Goal: Find specific fact: Find specific fact

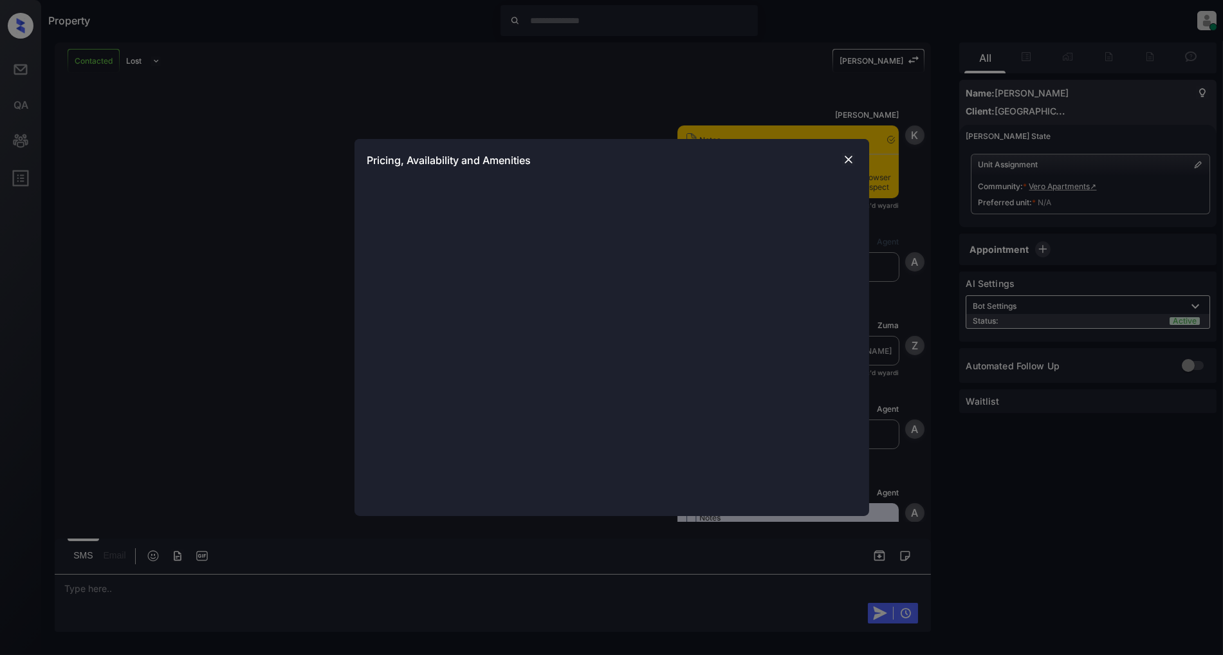
scroll to position [1587, 0]
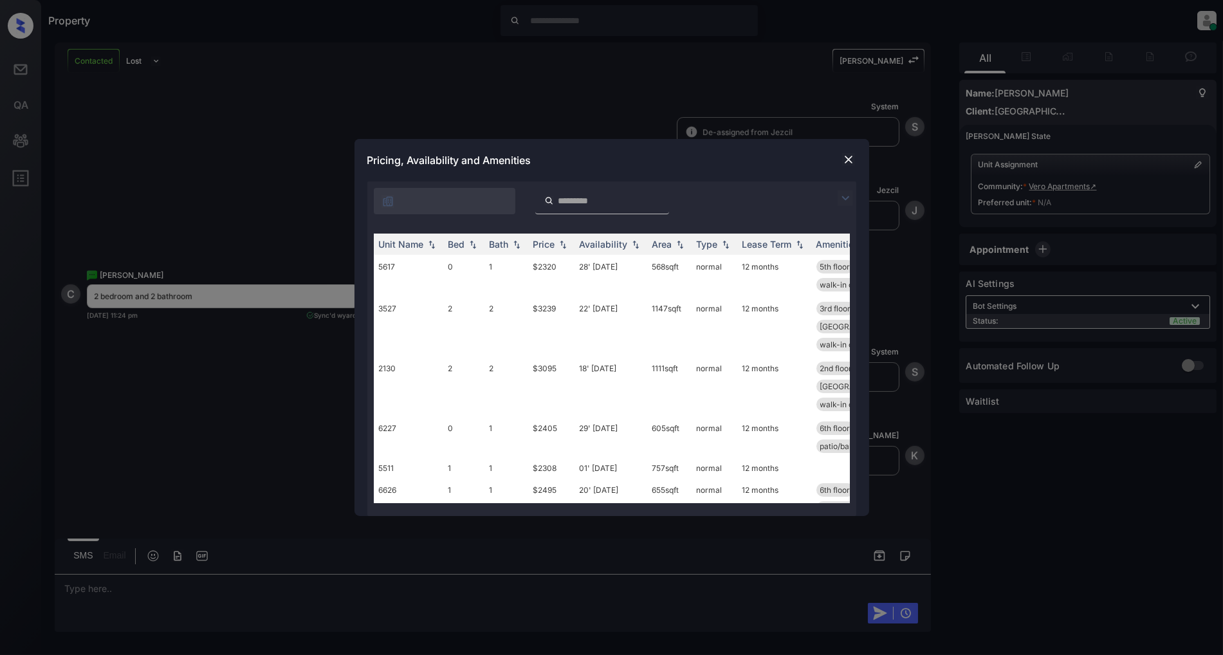
click at [839, 202] on img at bounding box center [844, 197] width 15 height 15
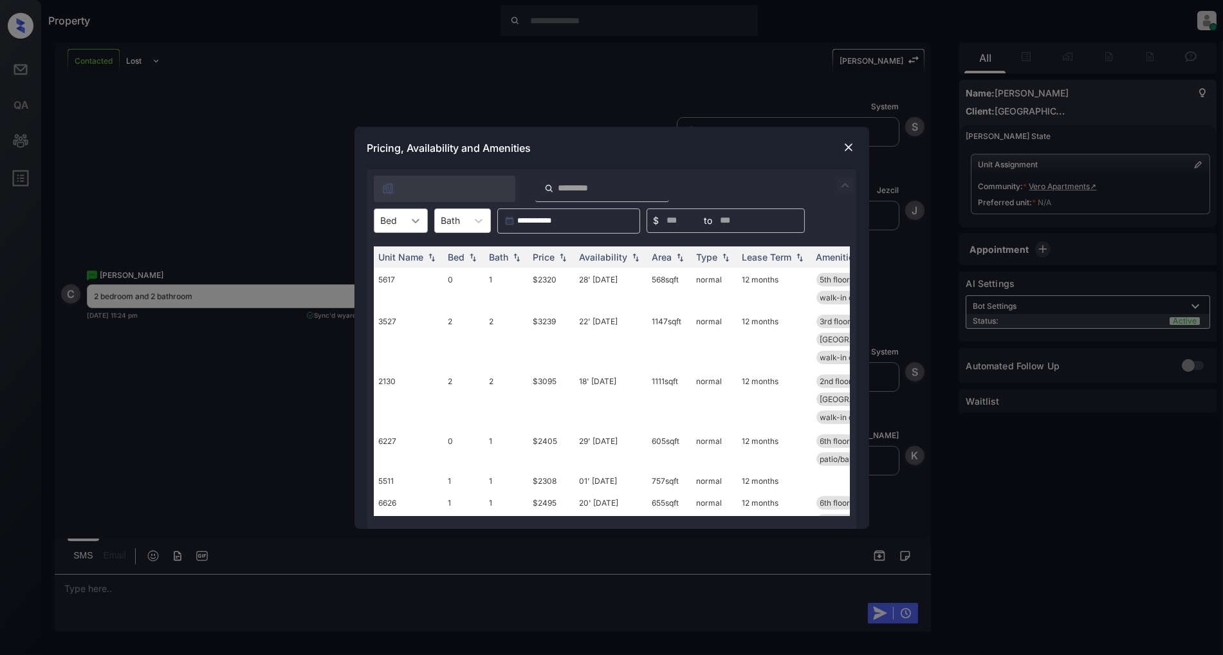
click at [404, 223] on div at bounding box center [415, 220] width 23 height 23
click at [390, 296] on div "2" at bounding box center [401, 298] width 54 height 23
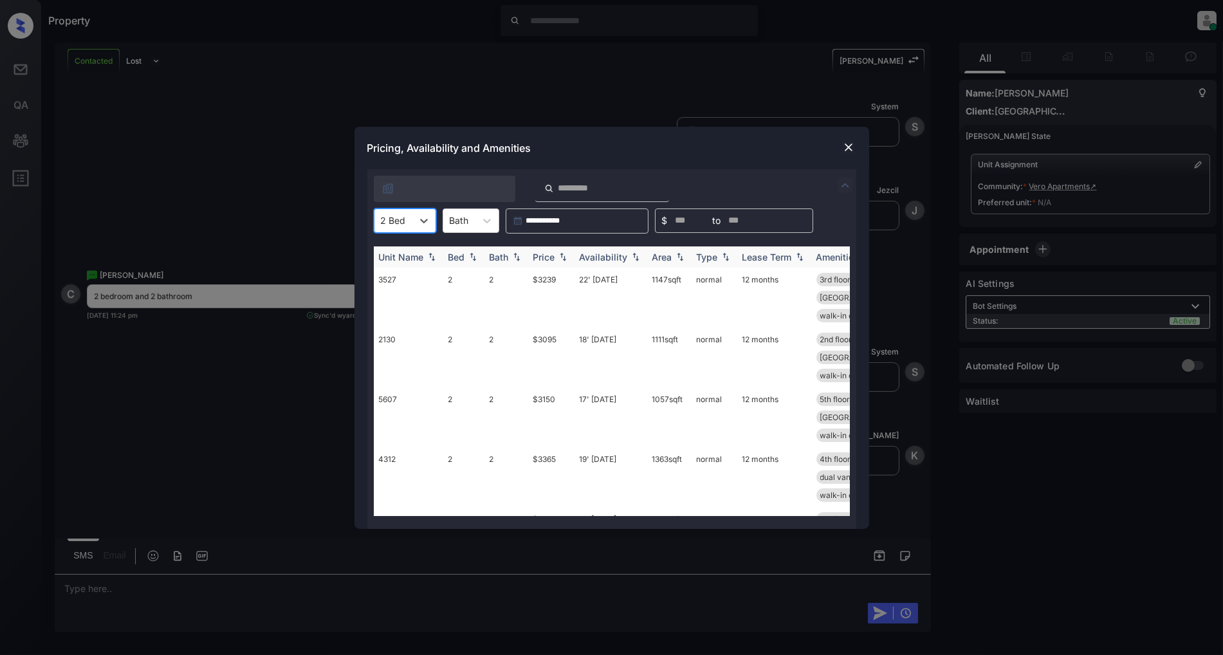
click at [567, 256] on img at bounding box center [562, 256] width 13 height 9
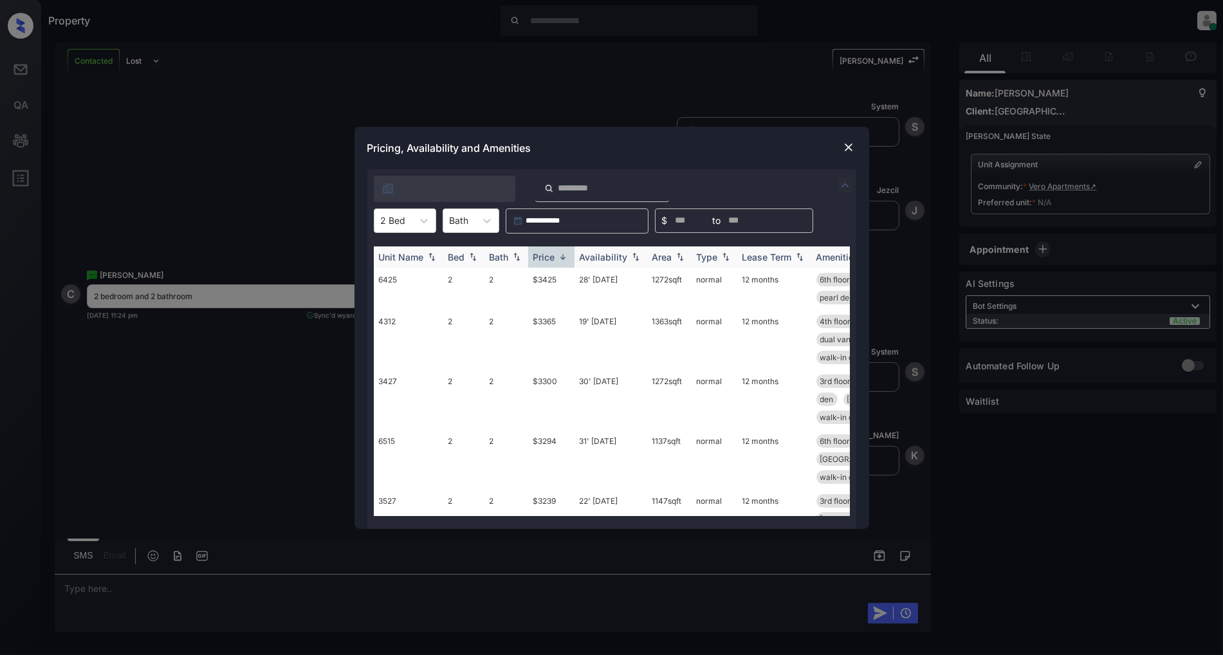
click at [567, 256] on img at bounding box center [562, 257] width 13 height 10
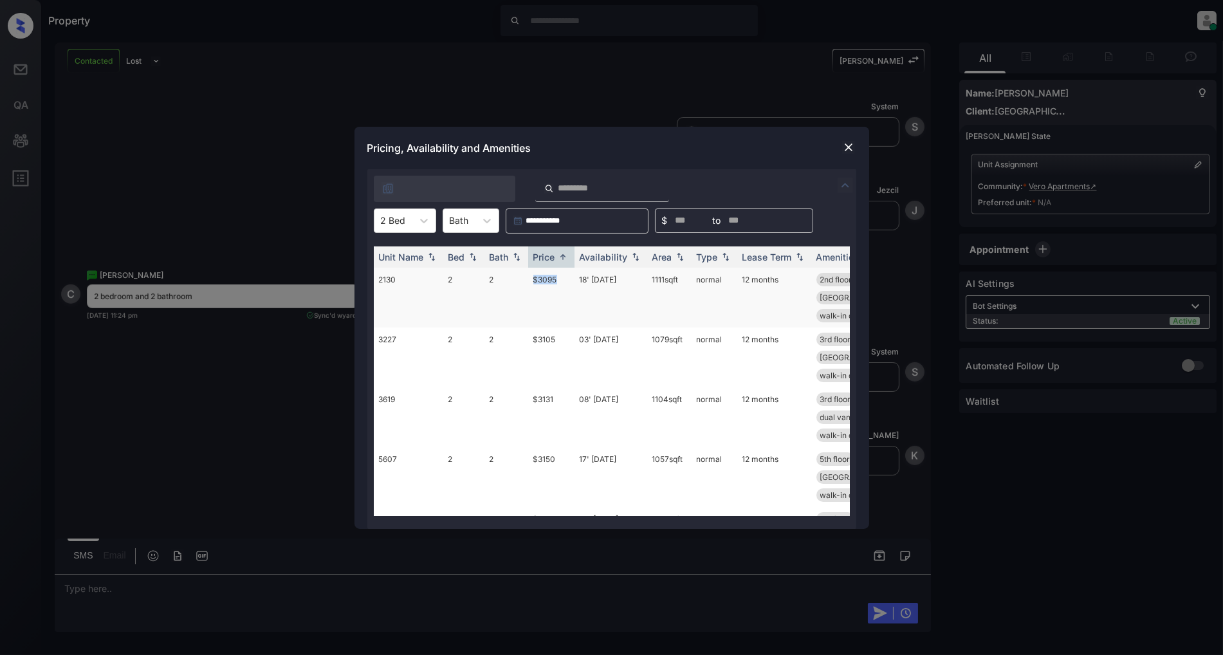
drag, startPoint x: 564, startPoint y: 275, endPoint x: 522, endPoint y: 280, distance: 42.8
click at [522, 280] on tr "2130 2 2 $3095 18' [DATE] sqft normal 12 months 2nd floor bottom floor coat clo…" at bounding box center [710, 298] width 672 height 60
click at [562, 284] on td "$3095" at bounding box center [551, 298] width 46 height 60
drag, startPoint x: 562, startPoint y: 280, endPoint x: 524, endPoint y: 283, distance: 38.0
click at [524, 283] on tr "2130 2 2 $3095 18' [DATE] sqft normal 12 months 2nd floor bottom floor coat clo…" at bounding box center [710, 298] width 672 height 60
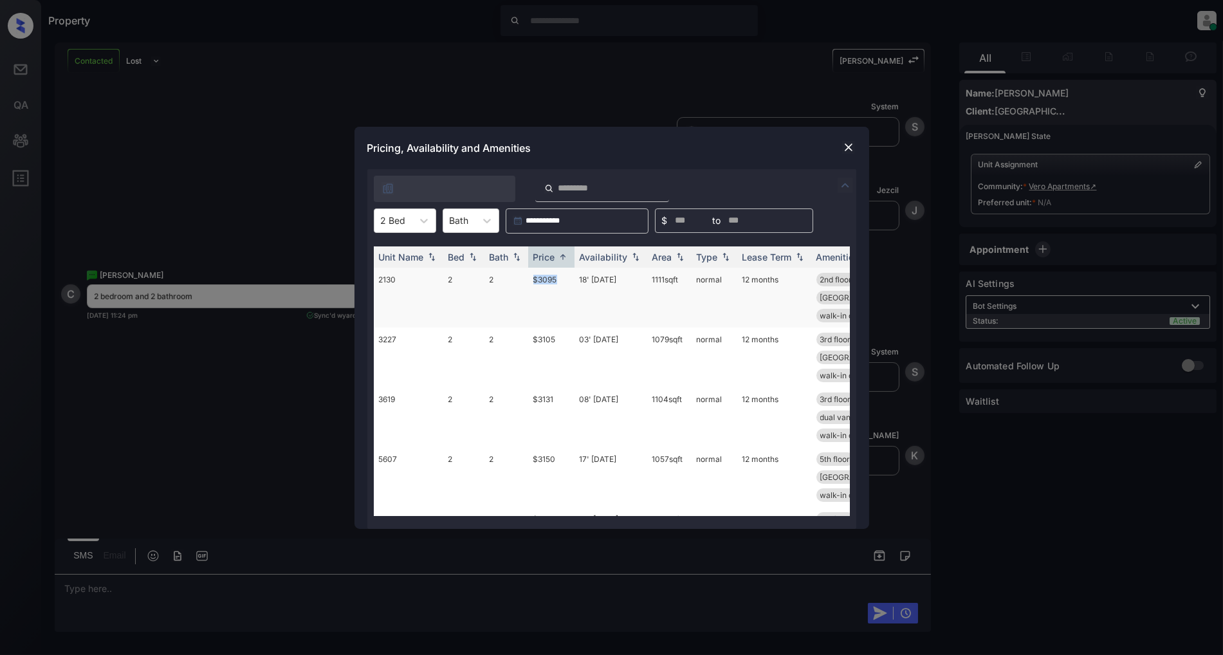
copy tr "$3095"
click at [844, 148] on img at bounding box center [848, 147] width 13 height 13
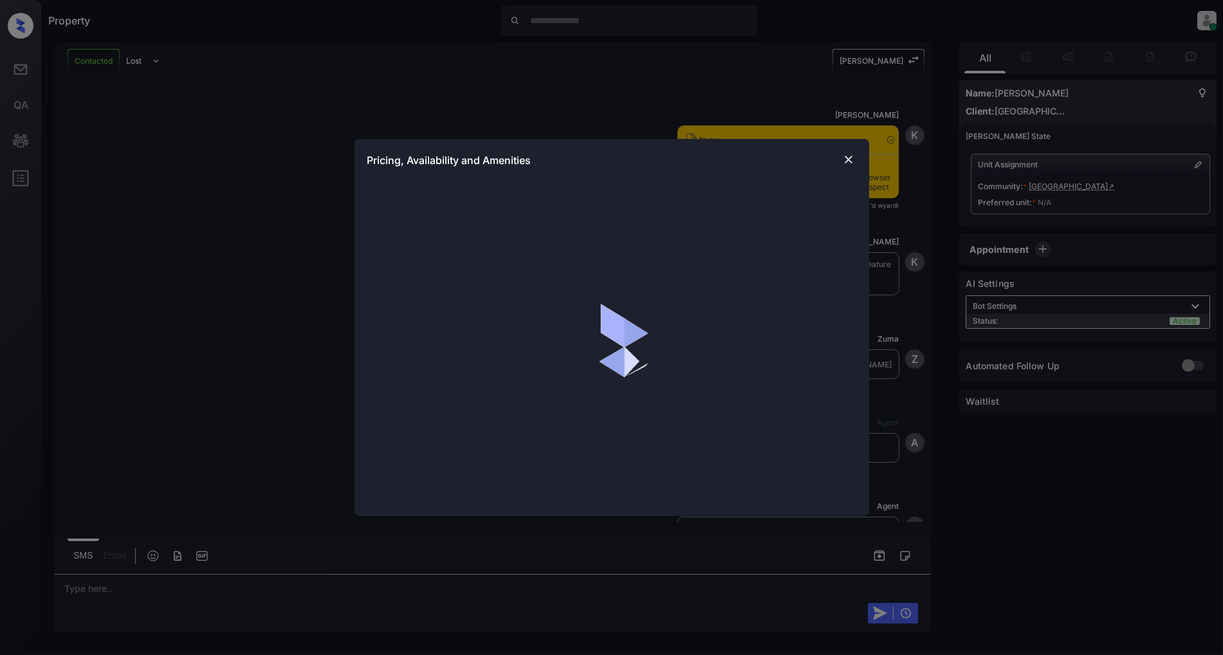
scroll to position [1600, 0]
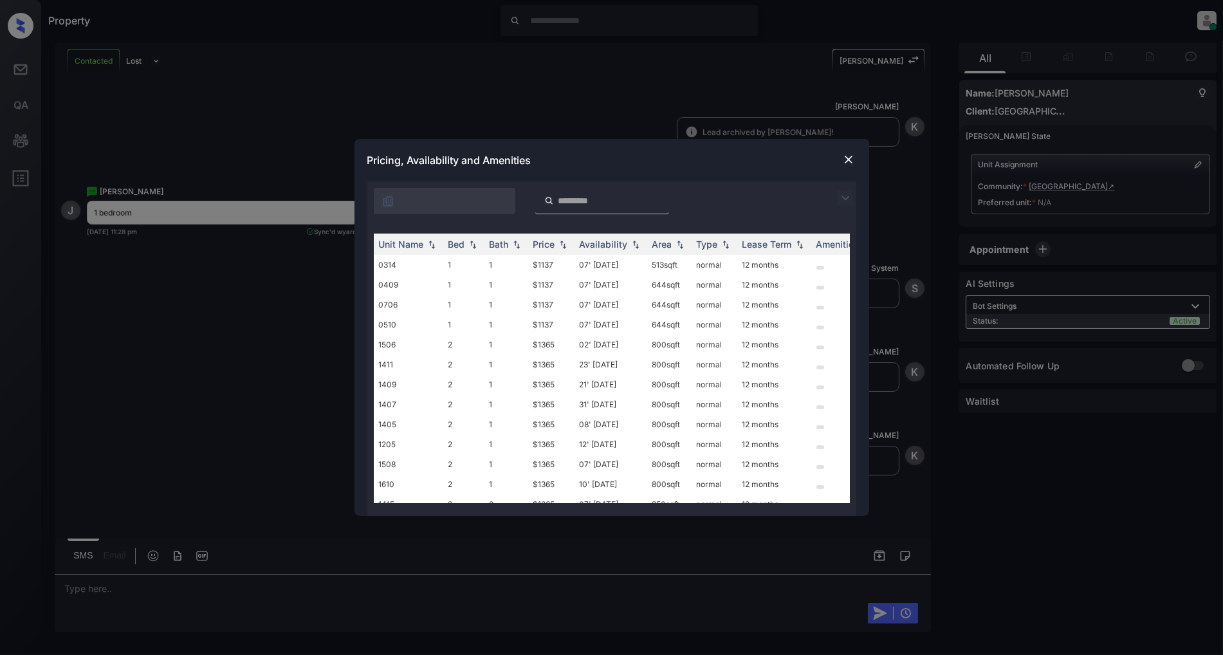
click at [837, 196] on img at bounding box center [844, 197] width 15 height 15
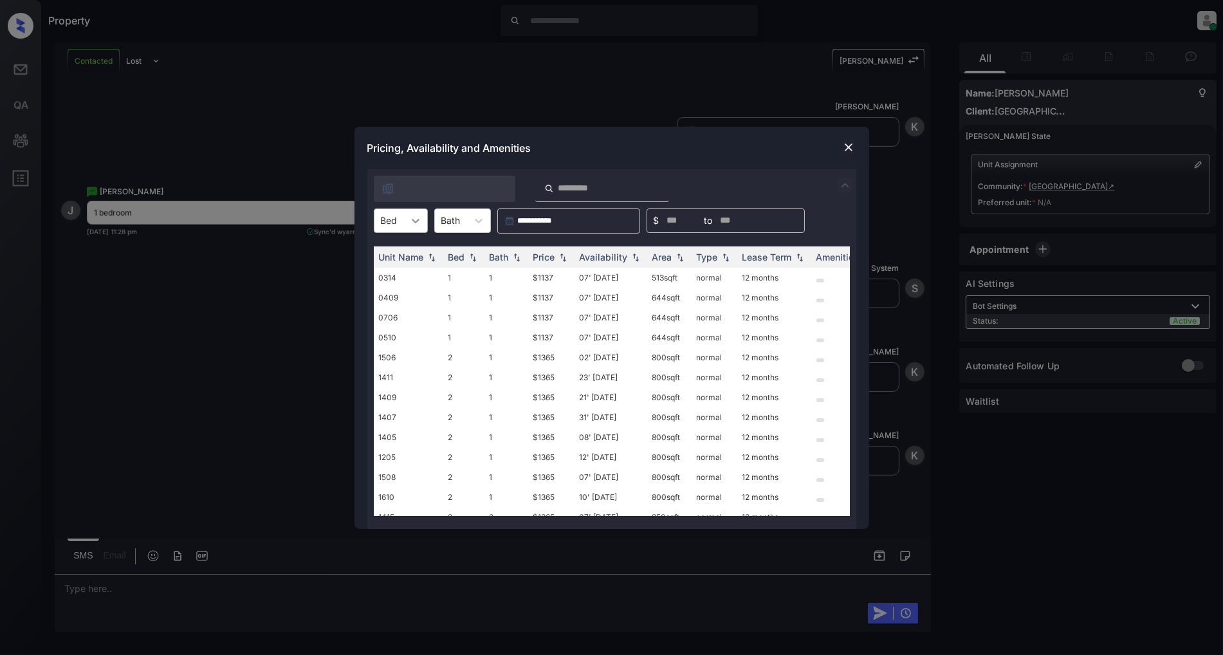
click at [407, 224] on div at bounding box center [415, 220] width 23 height 23
click at [397, 246] on div "1" at bounding box center [401, 252] width 54 height 23
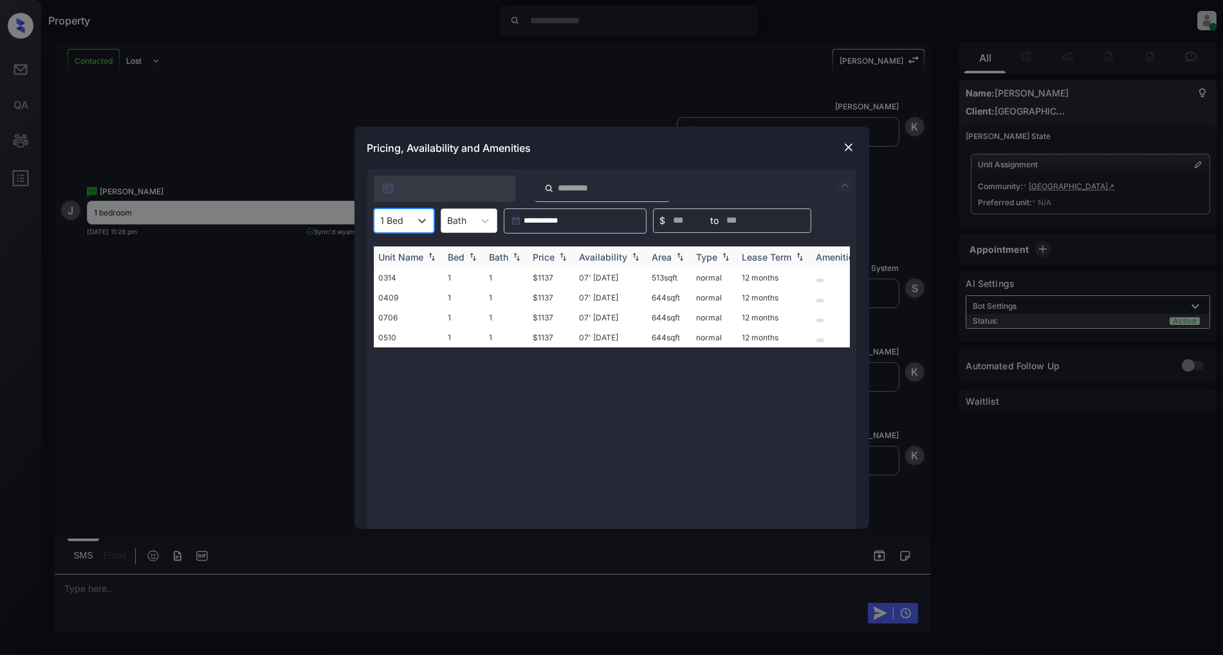
click at [561, 254] on img at bounding box center [562, 256] width 13 height 9
click at [561, 254] on img at bounding box center [562, 257] width 13 height 10
drag, startPoint x: 576, startPoint y: 273, endPoint x: 512, endPoint y: 277, distance: 63.8
click at [512, 277] on tr "0314 1 1 $1137 07' Oct 25 513 sqft normal 12 months" at bounding box center [710, 278] width 672 height 20
copy tr "$1137"
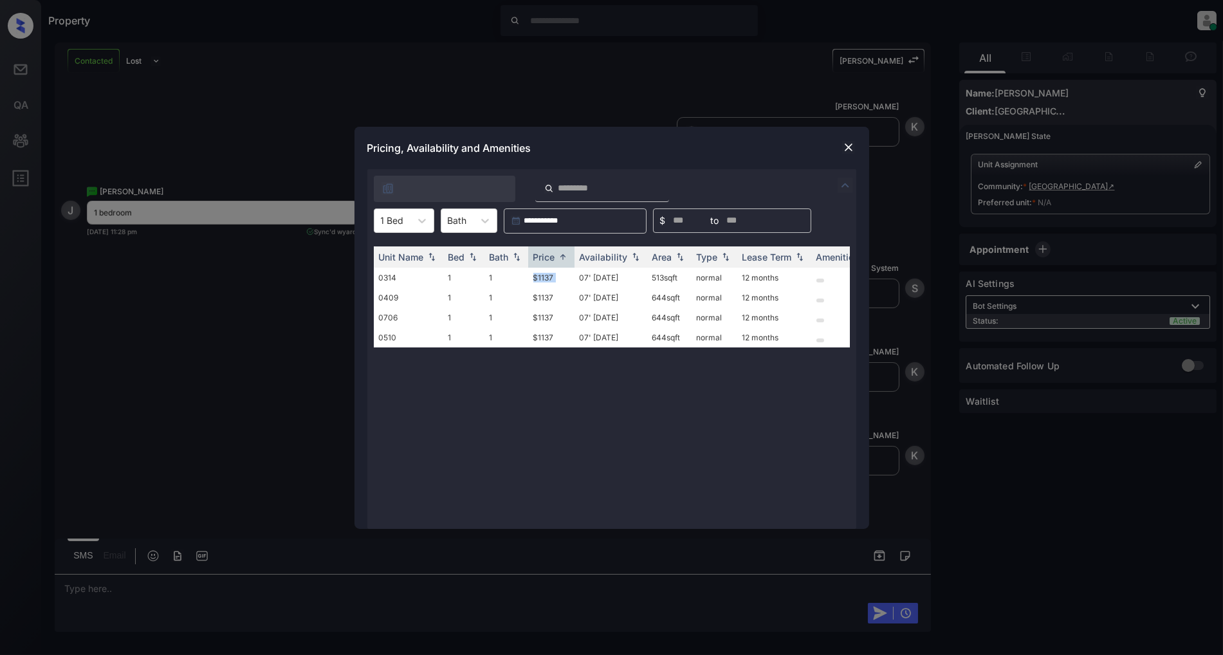
click at [844, 151] on img at bounding box center [848, 147] width 13 height 13
